Goal: Use online tool/utility: Utilize a website feature to perform a specific function

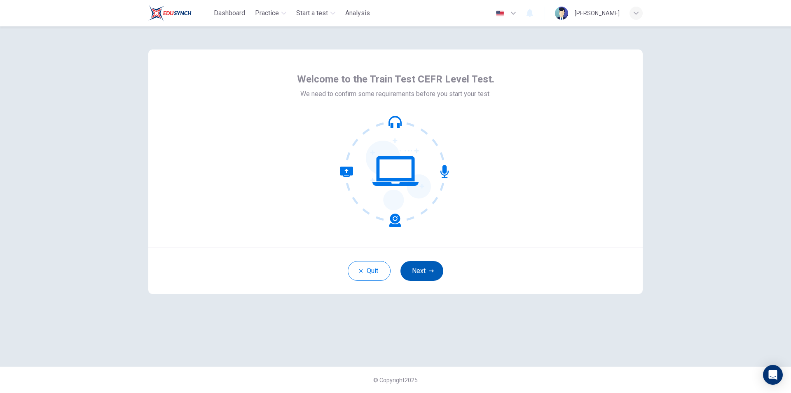
click at [412, 270] on button "Next" at bounding box center [421, 271] width 43 height 20
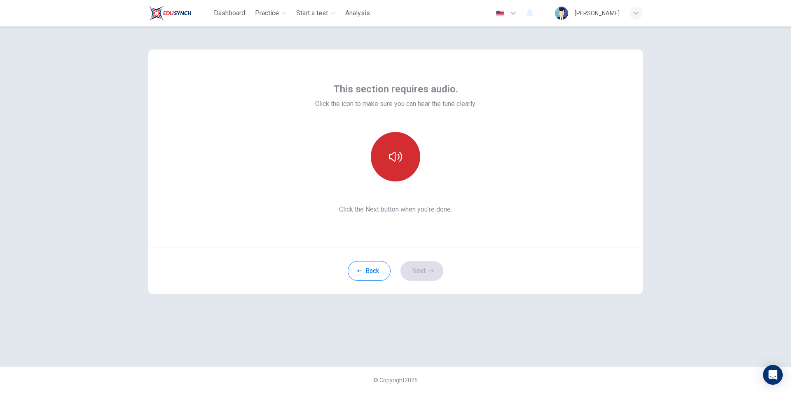
click at [393, 154] on icon "button" at bounding box center [395, 157] width 13 height 10
click at [416, 271] on button "Next" at bounding box center [421, 271] width 43 height 20
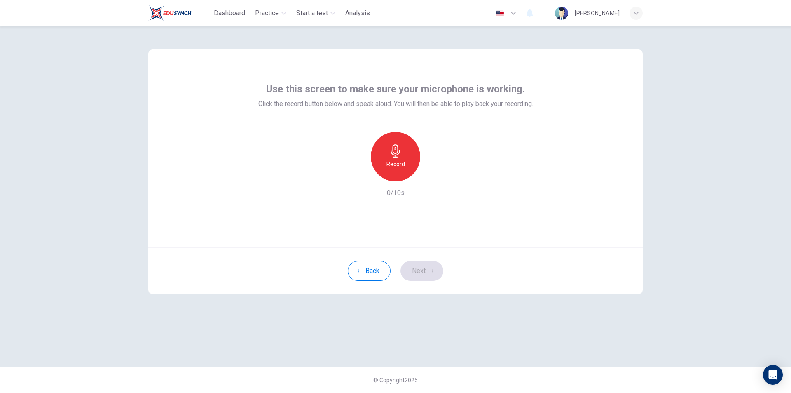
click at [382, 165] on div "Record" at bounding box center [395, 156] width 49 height 49
click at [434, 175] on icon "button" at bounding box center [434, 174] width 4 height 5
click at [434, 175] on icon "button" at bounding box center [433, 175] width 6 height 6
click at [434, 175] on icon "button" at bounding box center [434, 174] width 4 height 5
click at [434, 175] on icon "button" at bounding box center [433, 175] width 6 height 6
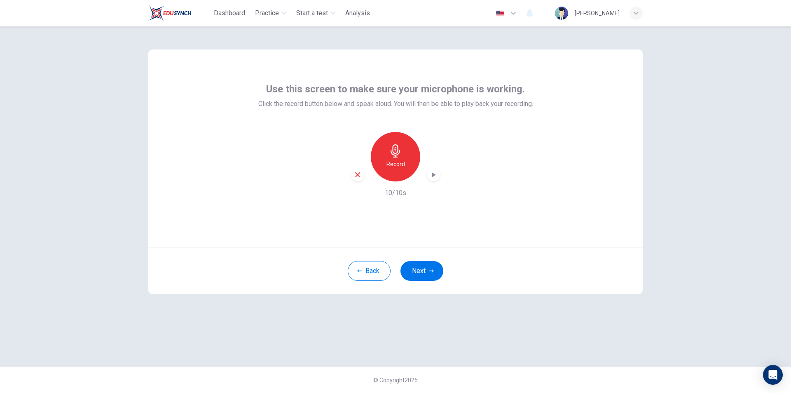
click at [376, 167] on div "Record" at bounding box center [395, 156] width 49 height 49
click at [408, 162] on div "Stop" at bounding box center [395, 156] width 49 height 49
click at [437, 177] on icon "button" at bounding box center [433, 175] width 8 height 8
click at [398, 174] on div "Record" at bounding box center [395, 156] width 49 height 49
click at [383, 160] on div "Stop" at bounding box center [395, 156] width 49 height 49
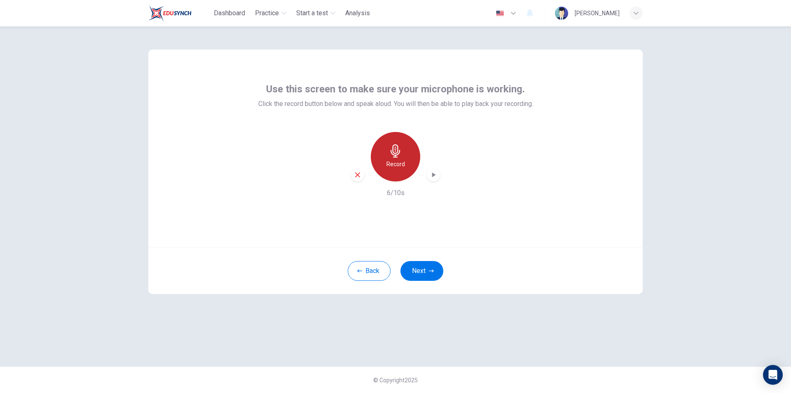
click at [402, 164] on h6 "Record" at bounding box center [395, 164] width 19 height 10
click at [433, 175] on icon "button" at bounding box center [434, 174] width 4 height 5
click at [395, 162] on h6 "Record" at bounding box center [395, 164] width 19 height 10
click at [387, 159] on div "Stop" at bounding box center [395, 156] width 49 height 49
click at [436, 178] on icon "button" at bounding box center [433, 175] width 8 height 8
